Goal: Find specific fact: Find specific fact

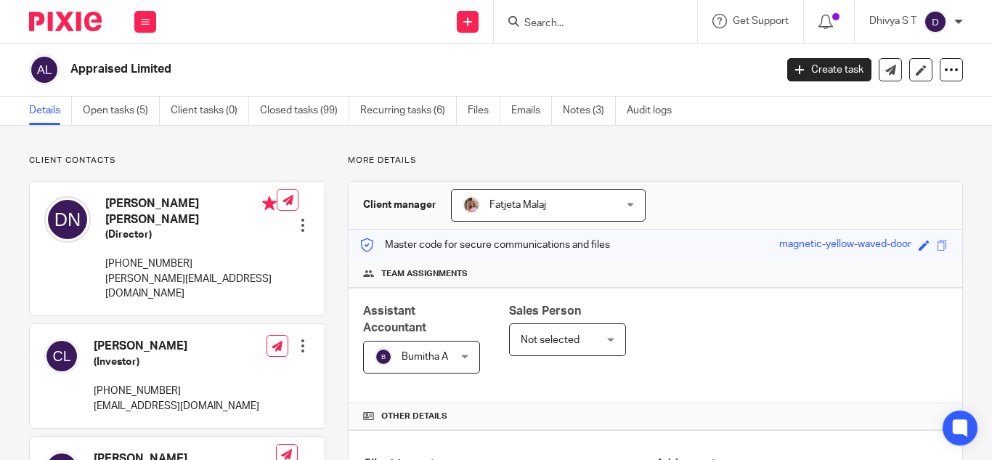
click at [542, 28] on input "Search" at bounding box center [588, 23] width 131 height 13
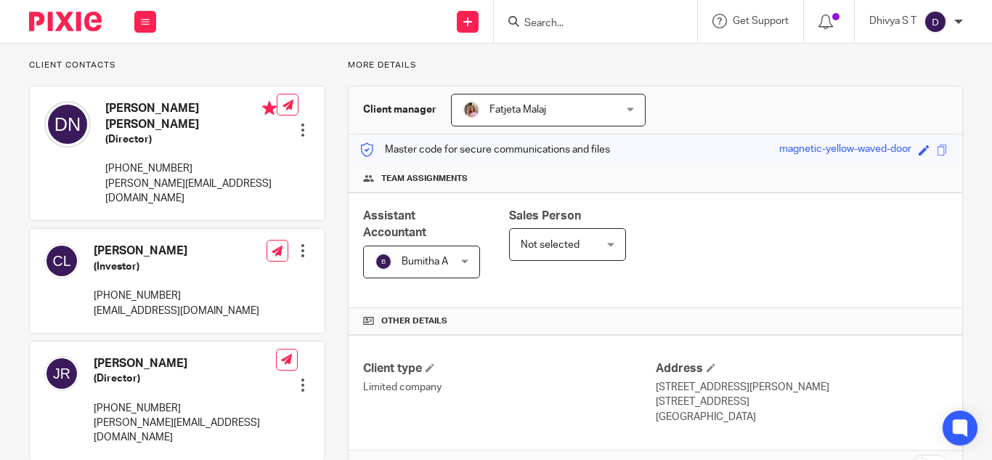
scroll to position [363, 0]
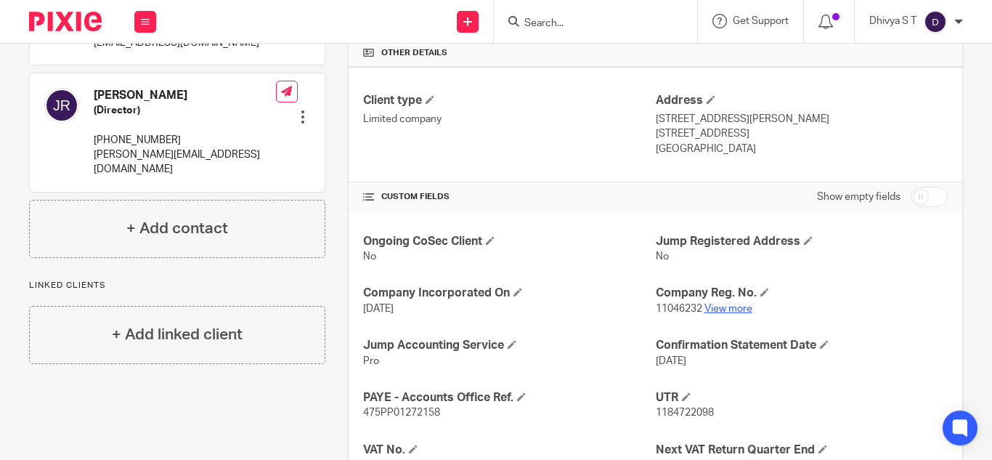
click at [729, 308] on link "View more" at bounding box center [729, 309] width 48 height 10
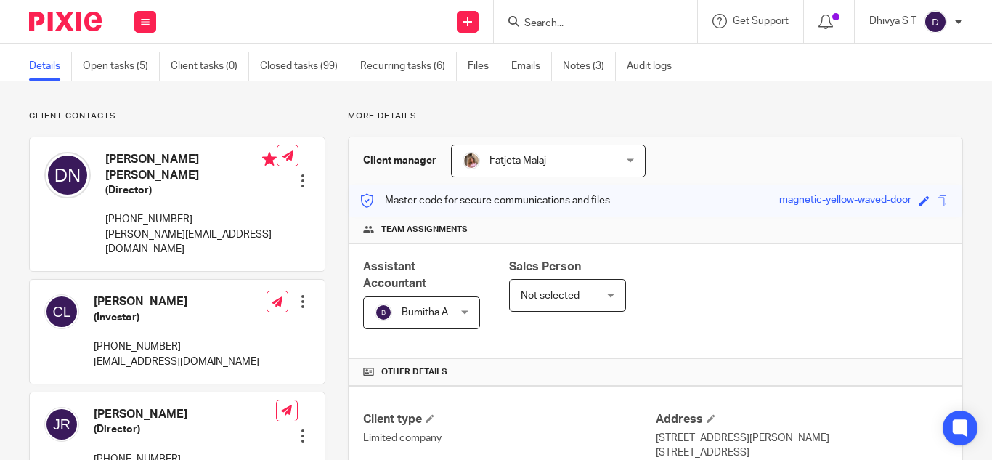
scroll to position [0, 0]
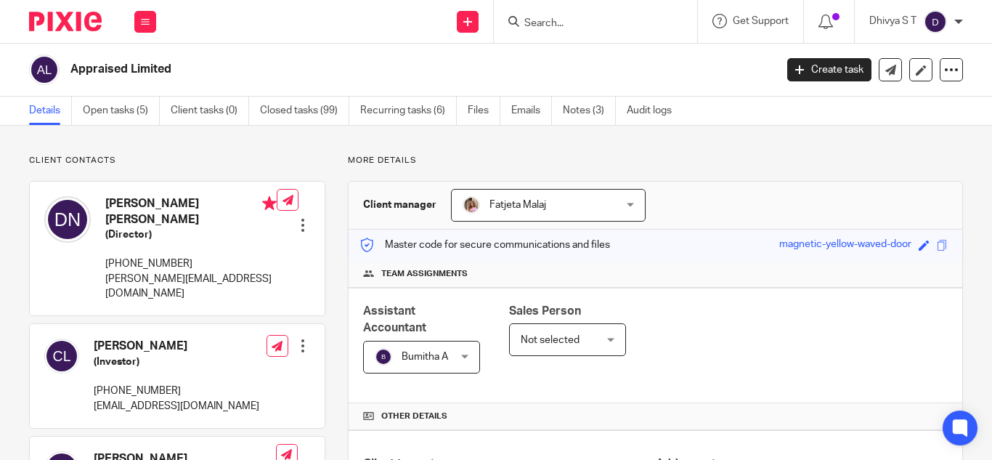
click at [548, 19] on input "Search" at bounding box center [588, 23] width 131 height 13
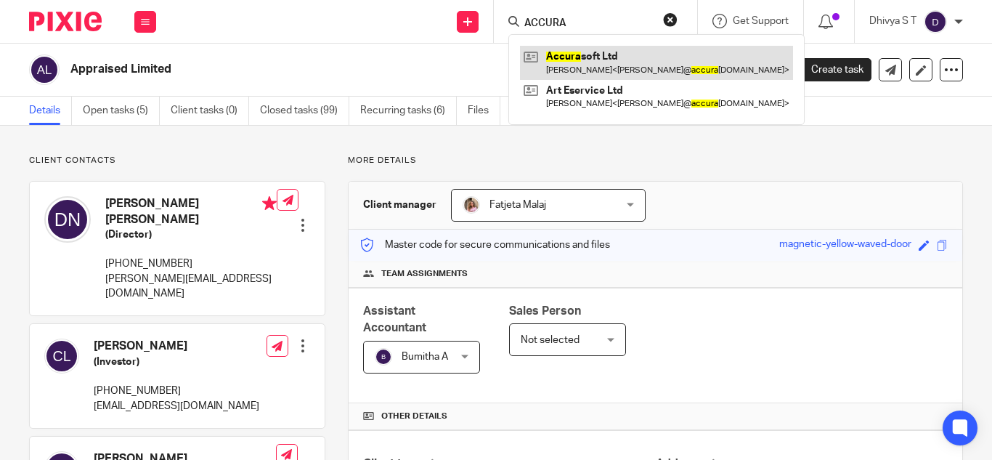
type input "ACCURA"
click at [615, 68] on link at bounding box center [656, 62] width 273 height 33
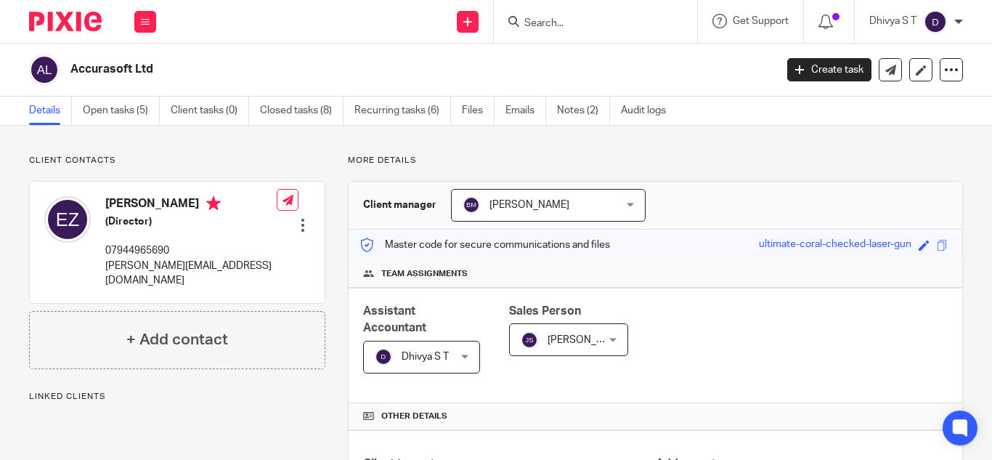
scroll to position [584, 0]
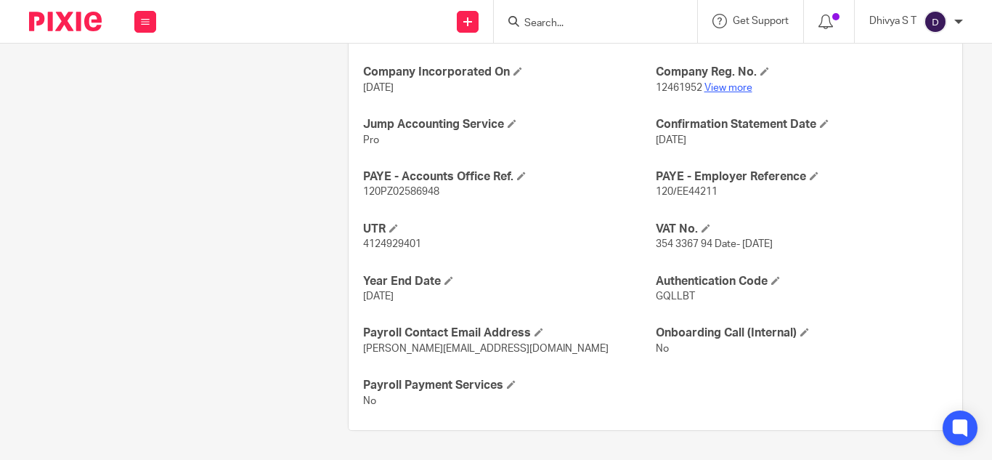
click at [727, 88] on link "View more" at bounding box center [729, 88] width 48 height 10
drag, startPoint x: 705, startPoint y: 246, endPoint x: 641, endPoint y: 250, distance: 64.1
click at [641, 250] on div "Ongoing CoSec Client No Jump Registered Address No Company Incorporated On [DAT…" at bounding box center [656, 210] width 614 height 439
click at [656, 251] on p "354 3367 94 Date- [DATE]" at bounding box center [802, 244] width 292 height 15
drag, startPoint x: 652, startPoint y: 241, endPoint x: 697, endPoint y: 242, distance: 45.0
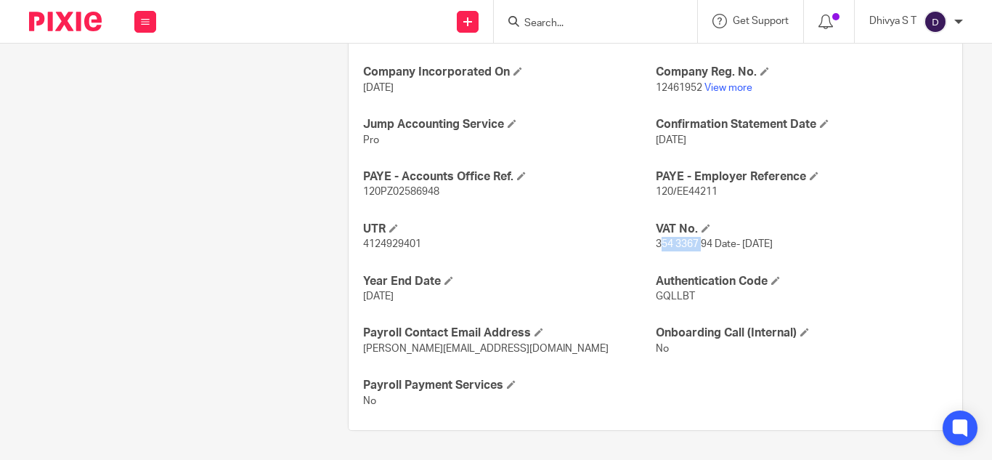
click at [697, 242] on span "354 3367 94 Date- [DATE]" at bounding box center [714, 244] width 117 height 10
drag, startPoint x: 707, startPoint y: 244, endPoint x: 649, endPoint y: 245, distance: 57.4
click at [656, 245] on span "354 3367 94 Date- [DATE]" at bounding box center [714, 244] width 117 height 10
copy span "354 3367 94"
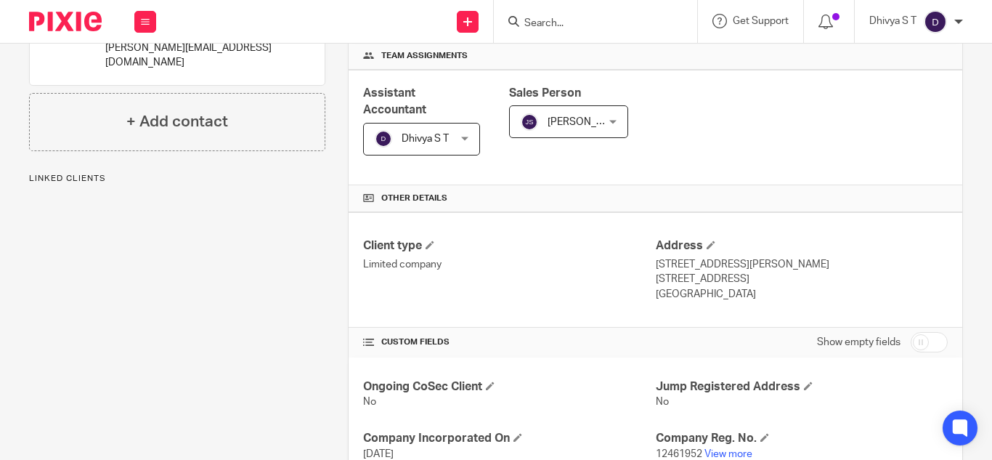
scroll to position [3, 0]
